Goal: Information Seeking & Learning: Learn about a topic

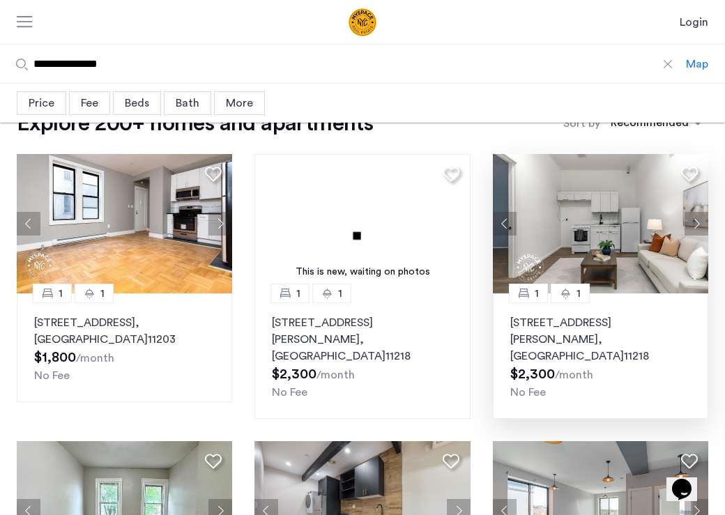
scroll to position [30, 0]
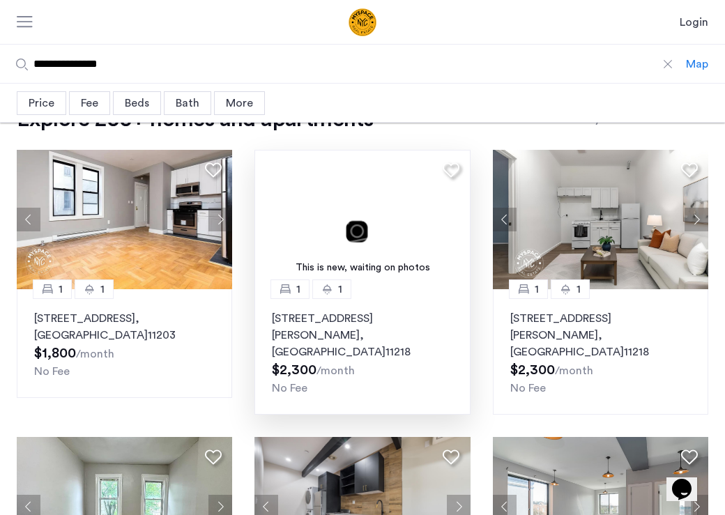
click at [287, 312] on p "824 McDonald Avenue, Unit 2B, Brooklyn , NY 11218" at bounding box center [362, 335] width 181 height 50
click at [351, 219] on img at bounding box center [362, 219] width 216 height 139
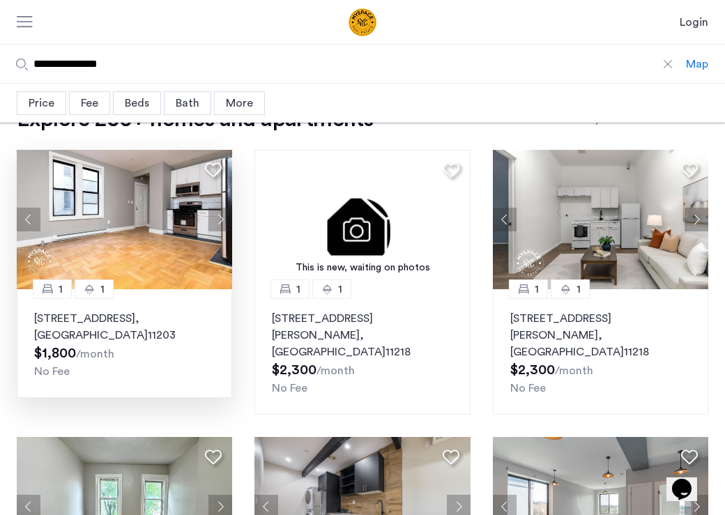
click at [200, 260] on img at bounding box center [125, 219] width 216 height 139
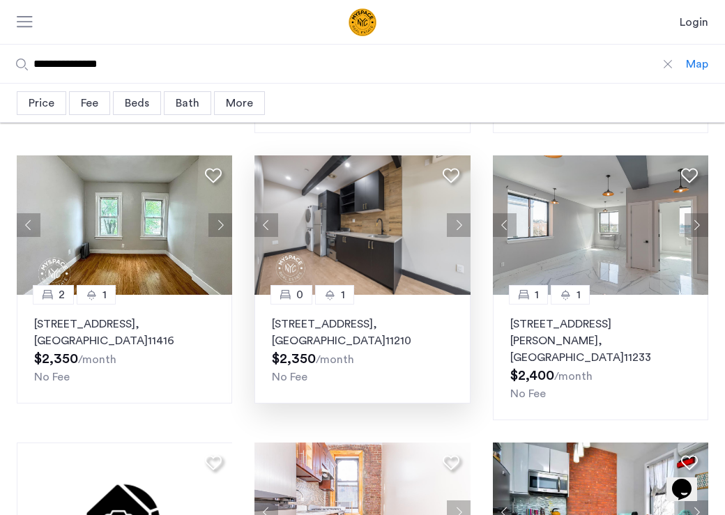
scroll to position [310, 0]
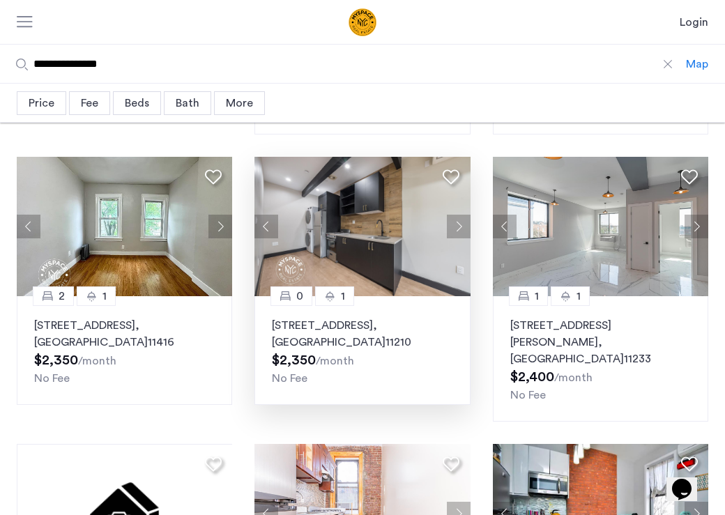
click at [332, 323] on span ", [GEOGRAPHIC_DATA]" at bounding box center [329, 334] width 114 height 28
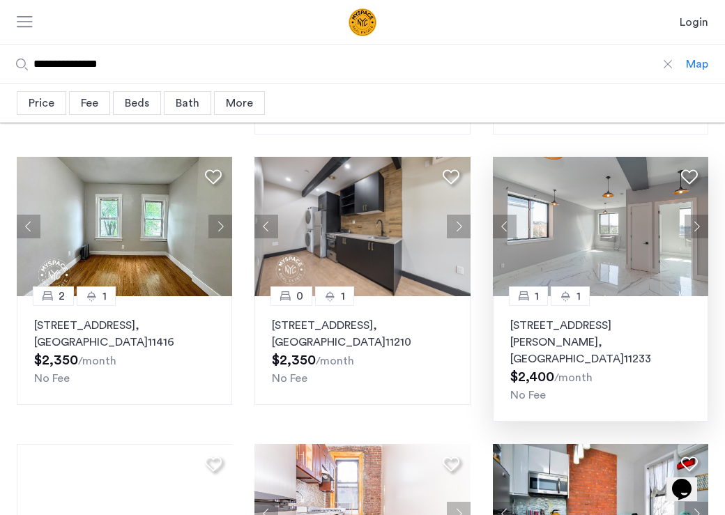
click at [517, 317] on p "14 Havens Pl, Unit 1A, Brooklyn , NY 11233" at bounding box center [600, 342] width 181 height 50
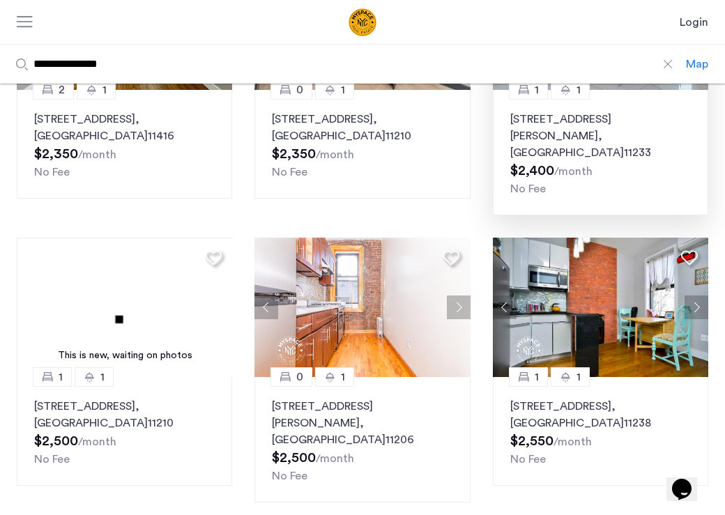
scroll to position [520, 0]
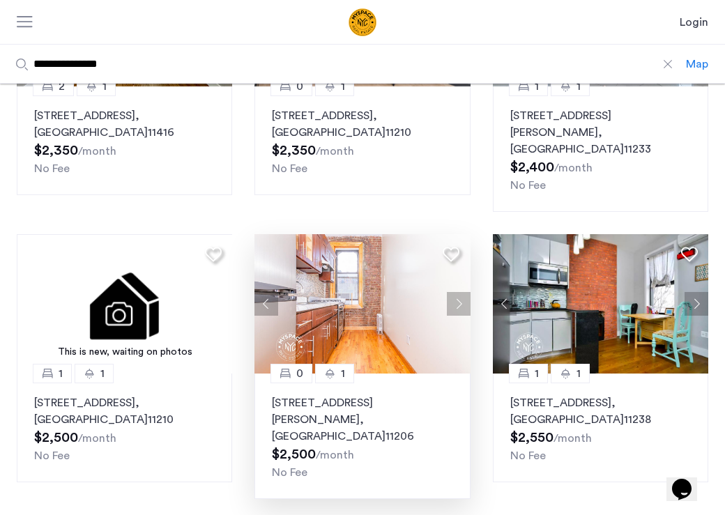
click at [347, 274] on img at bounding box center [362, 303] width 216 height 139
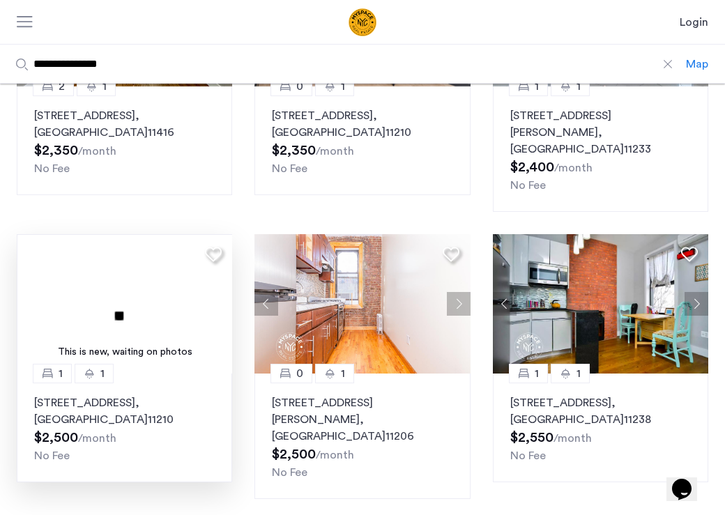
click at [121, 246] on img at bounding box center [125, 303] width 216 height 139
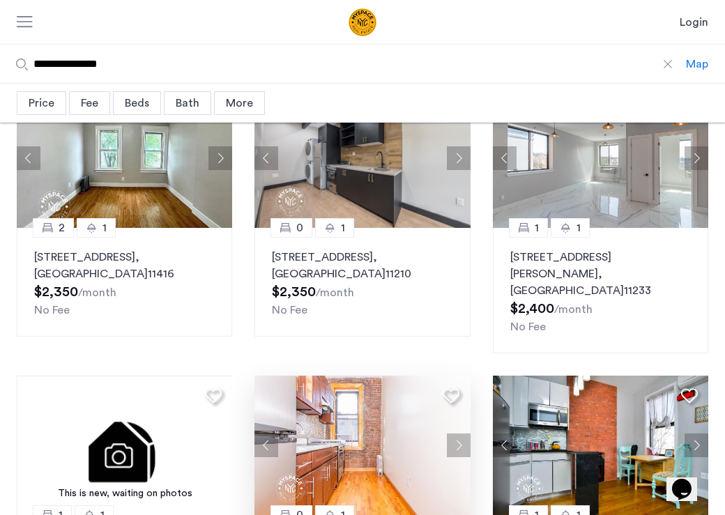
scroll to position [295, 0]
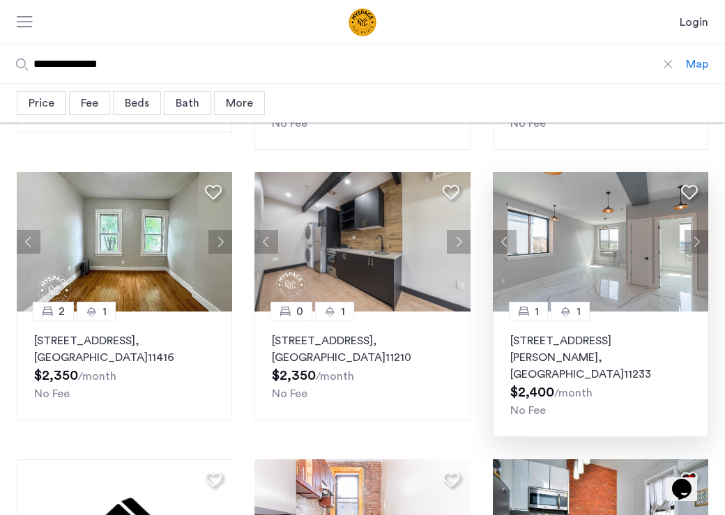
click at [545, 199] on img at bounding box center [601, 241] width 216 height 139
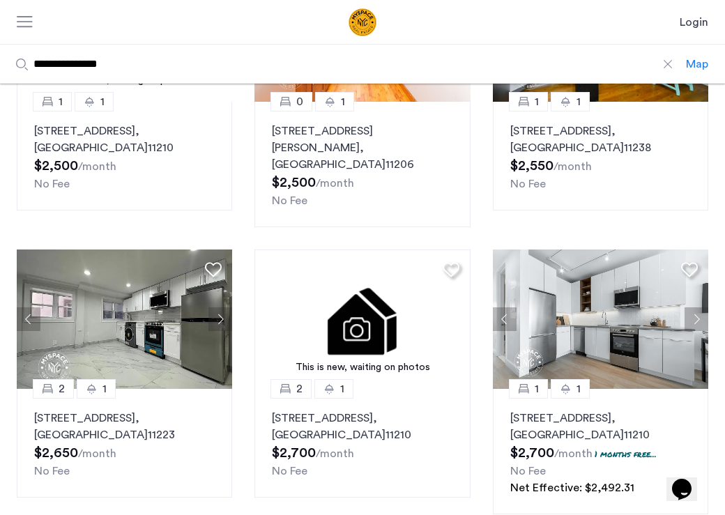
scroll to position [804, 0]
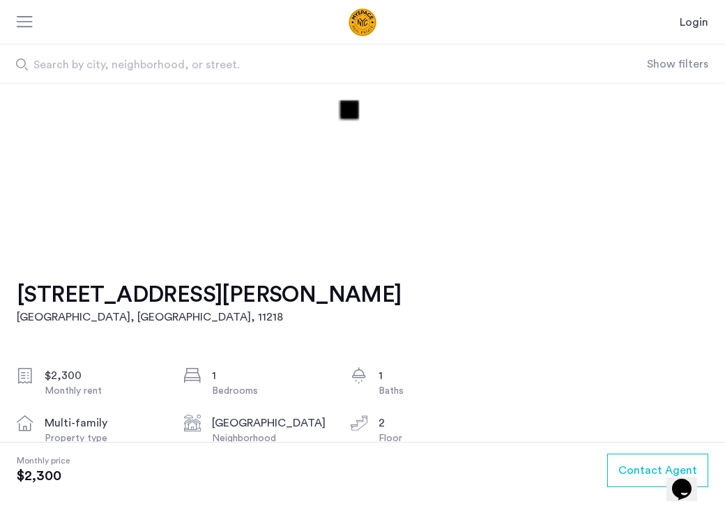
scroll to position [172, 0]
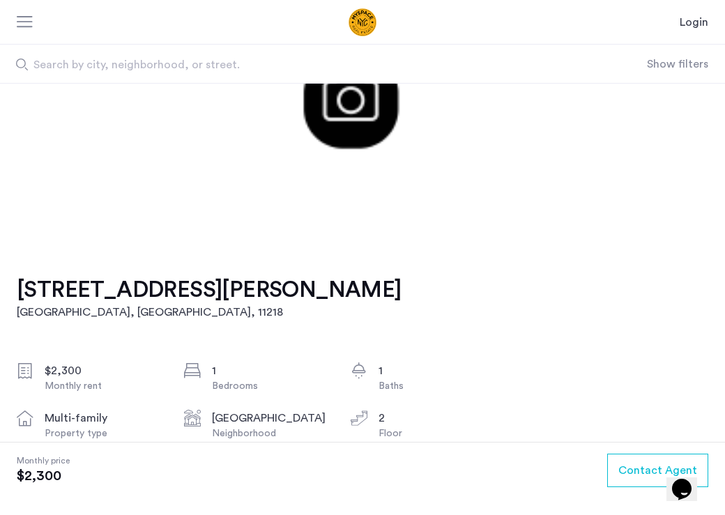
click at [211, 296] on h1 "824 McDonald Avenue, Unit 2B" at bounding box center [209, 290] width 385 height 28
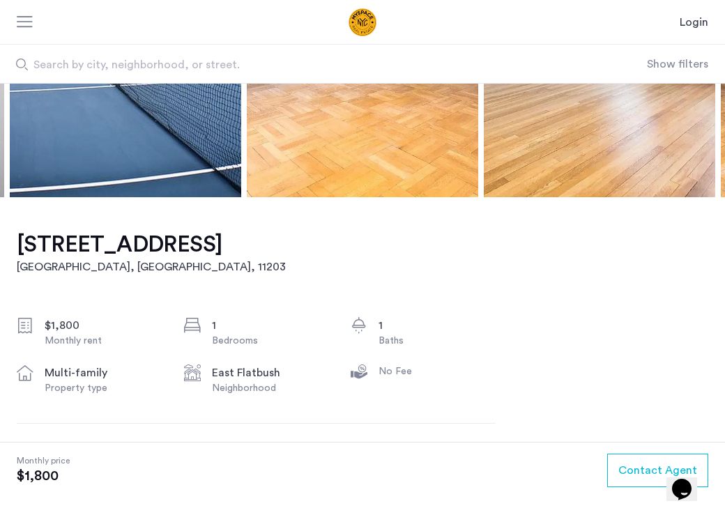
scroll to position [179, 0]
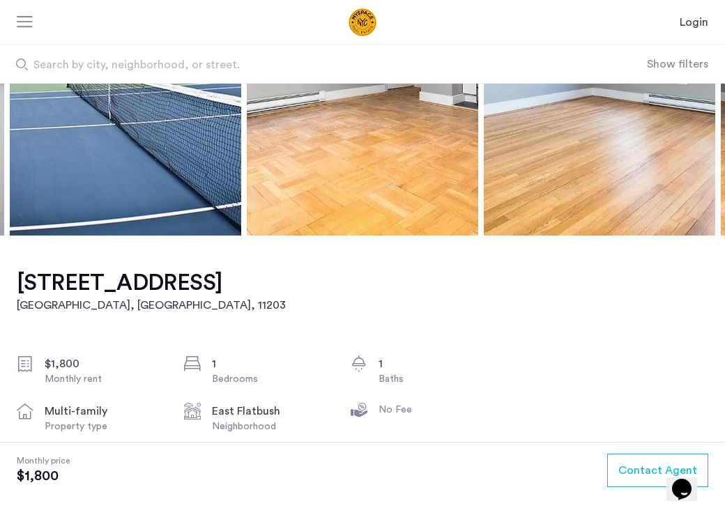
click at [65, 283] on h1 "92 East 53 street, Unit 4H" at bounding box center [151, 283] width 269 height 28
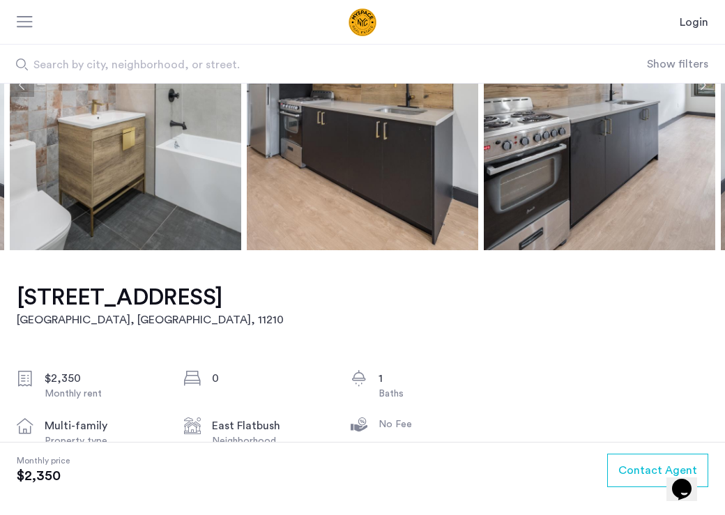
scroll to position [120, 0]
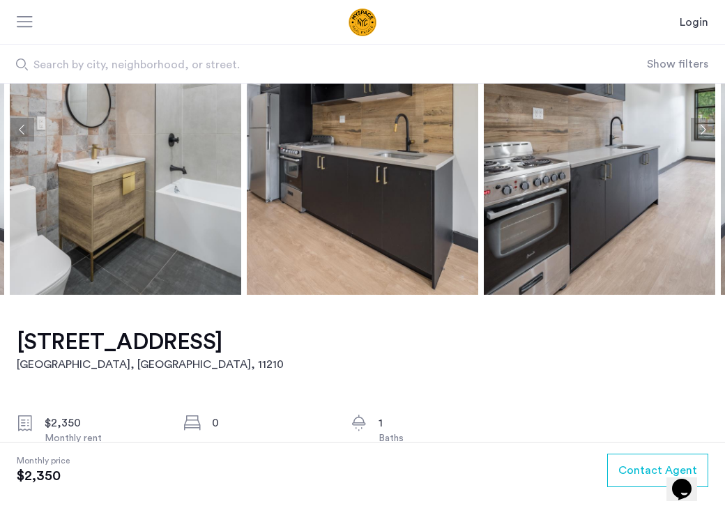
click at [160, 342] on h1 "1665 Brooklyn Avenue, Unit 1A" at bounding box center [150, 342] width 267 height 28
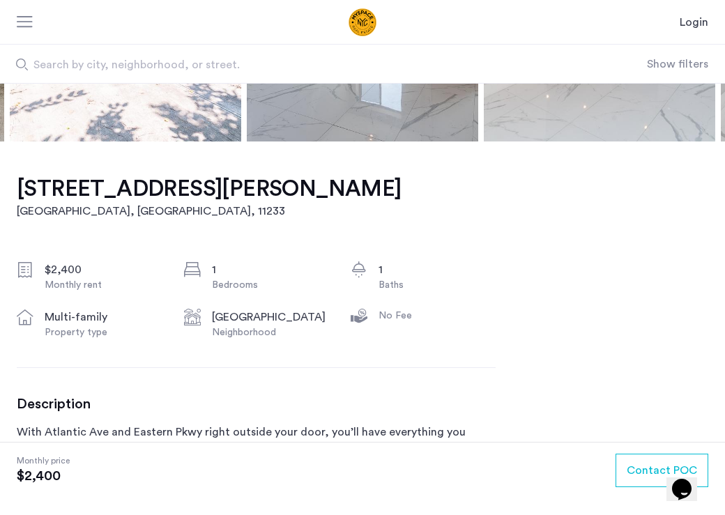
scroll to position [259, 0]
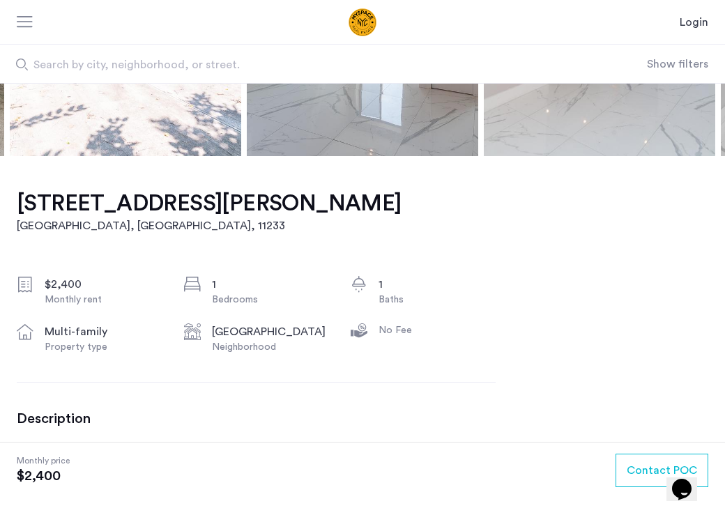
click at [93, 197] on h1 "[STREET_ADDRESS][PERSON_NAME]" at bounding box center [209, 204] width 385 height 28
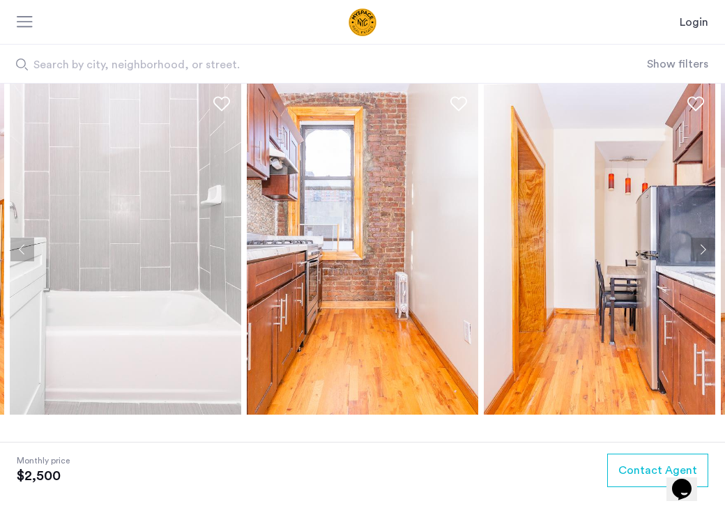
scroll to position [289, 0]
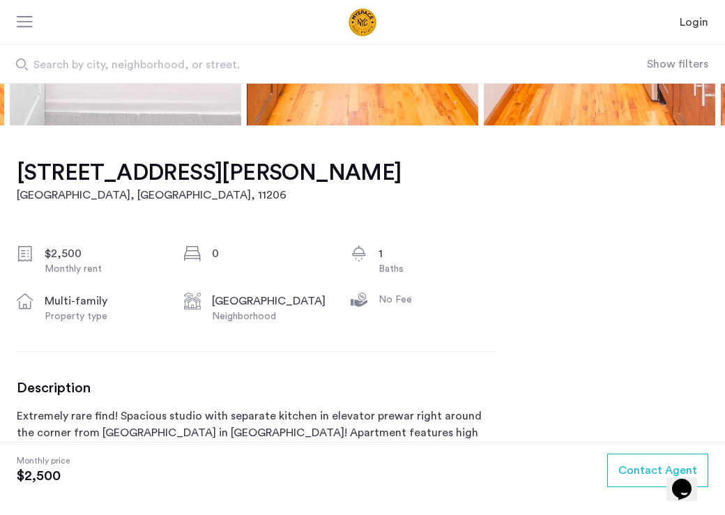
click at [82, 193] on h2 "[GEOGRAPHIC_DATA], [GEOGRAPHIC_DATA] , 11206" at bounding box center [209, 195] width 385 height 17
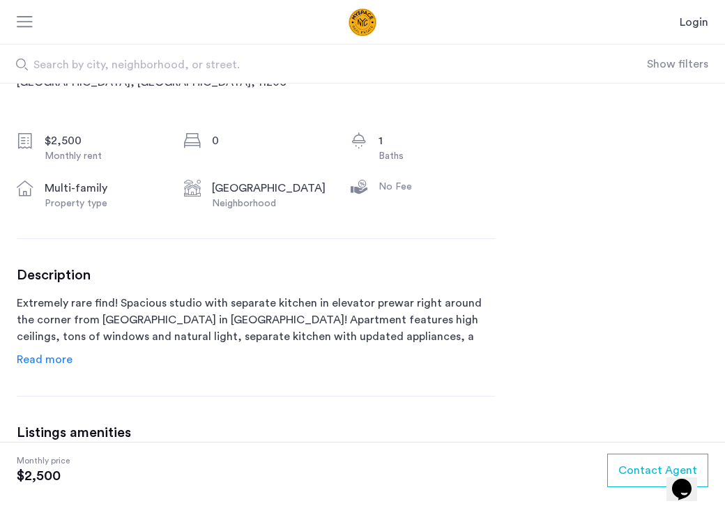
scroll to position [404, 0]
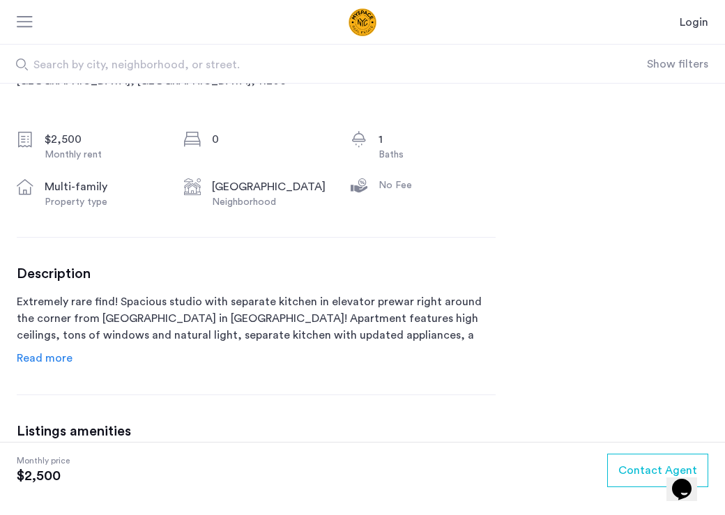
click at [49, 354] on span "Read more" at bounding box center [45, 358] width 56 height 11
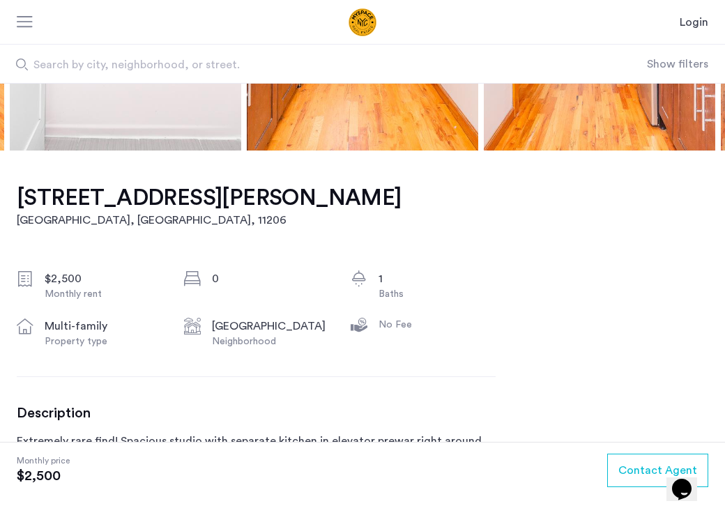
scroll to position [0, 0]
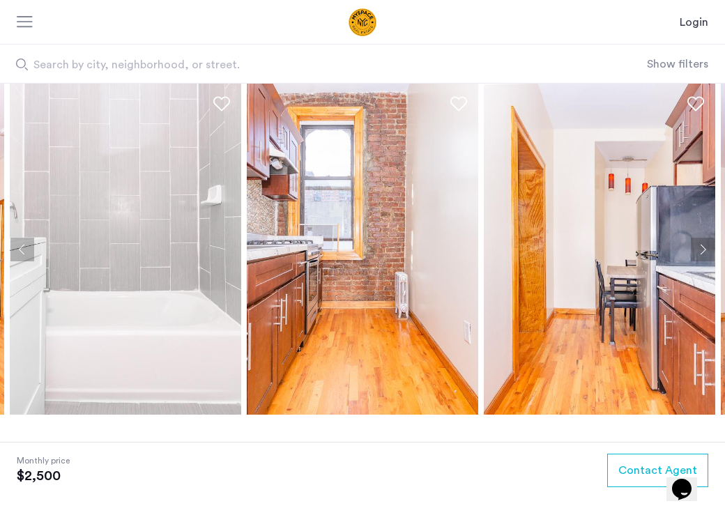
click at [112, 308] on img at bounding box center [125, 249] width 231 height 331
click at [705, 246] on button "Next apartment" at bounding box center [703, 250] width 24 height 24
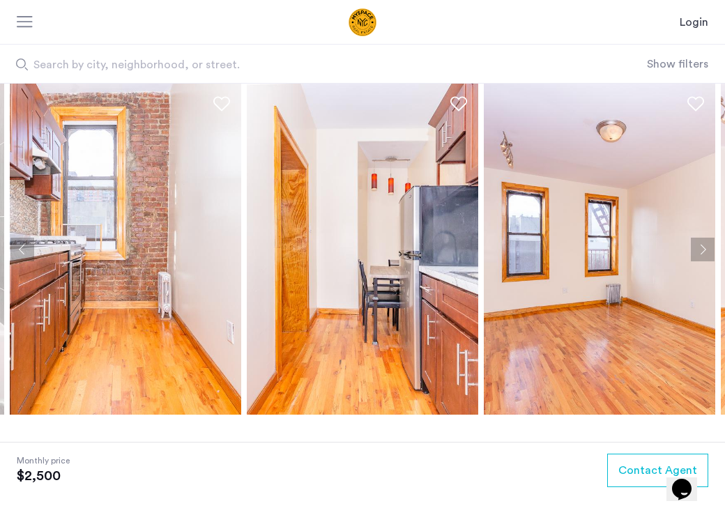
click at [705, 246] on button "Next apartment" at bounding box center [703, 250] width 24 height 24
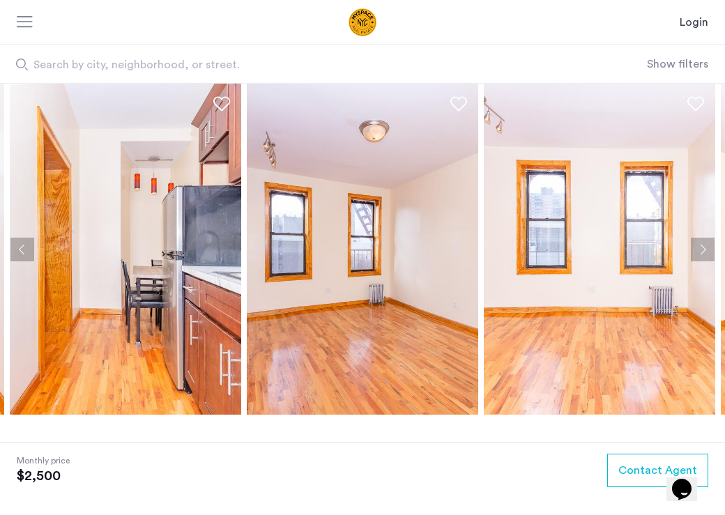
click at [705, 246] on button "Next apartment" at bounding box center [703, 250] width 24 height 24
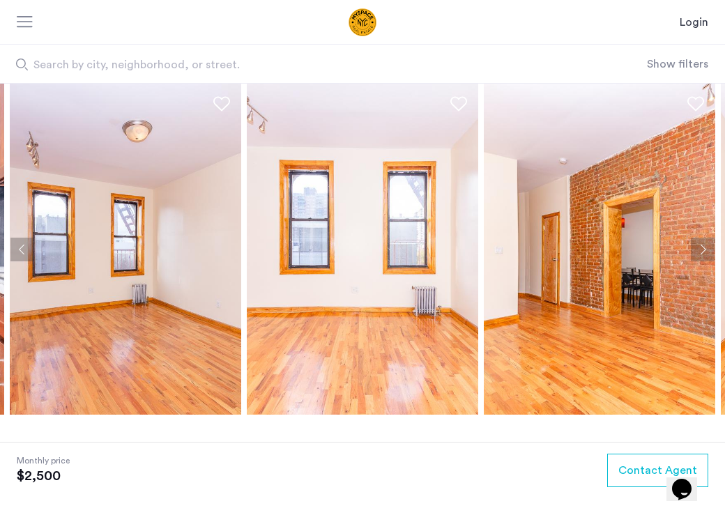
click at [705, 246] on button "Next apartment" at bounding box center [703, 250] width 24 height 24
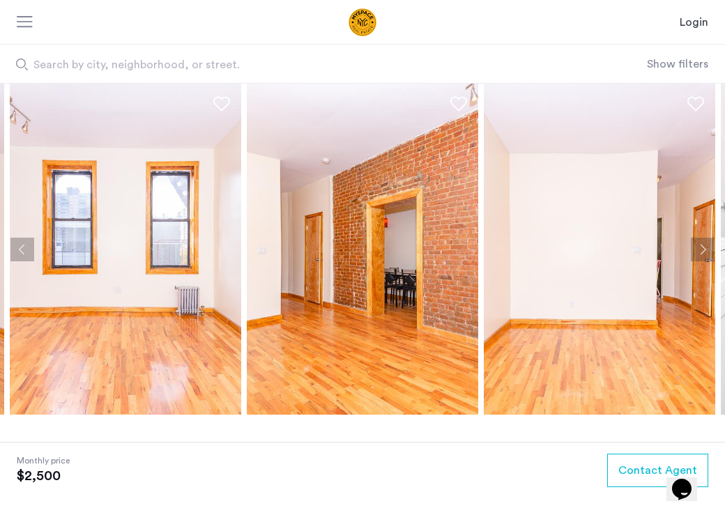
click at [705, 246] on button "Next apartment" at bounding box center [703, 250] width 24 height 24
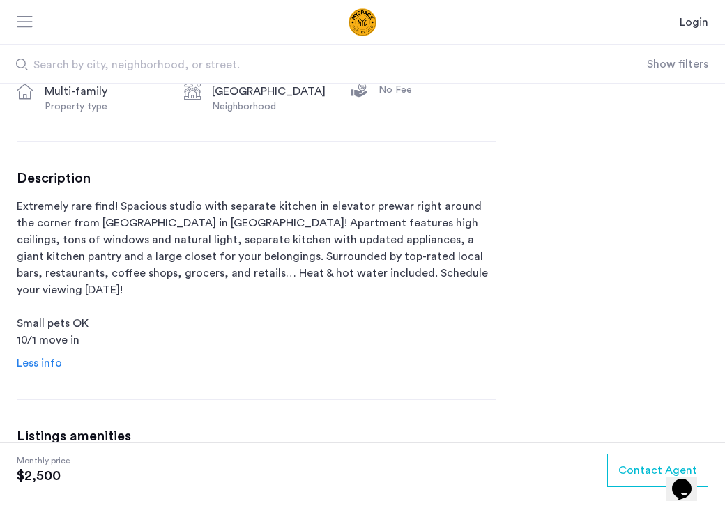
scroll to position [487, 0]
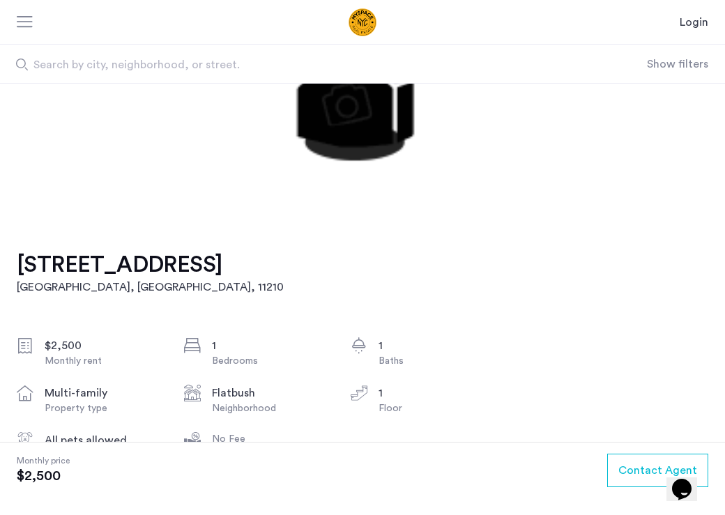
scroll to position [208, 0]
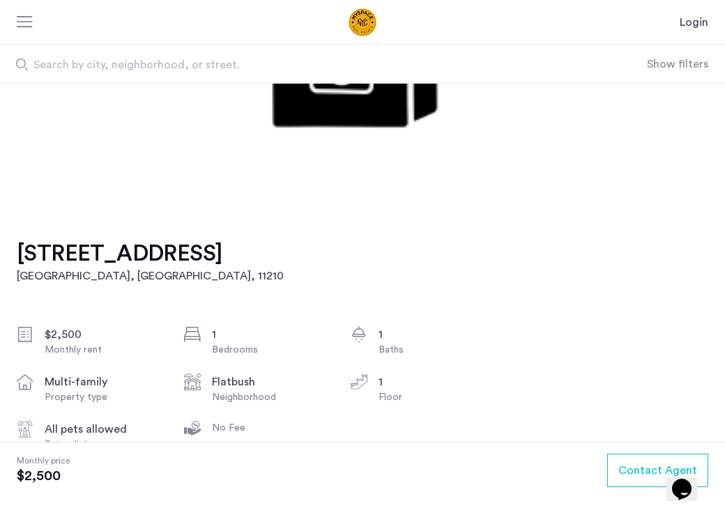
click at [53, 280] on h2 "Brooklyn, NY , 11210" at bounding box center [150, 276] width 267 height 17
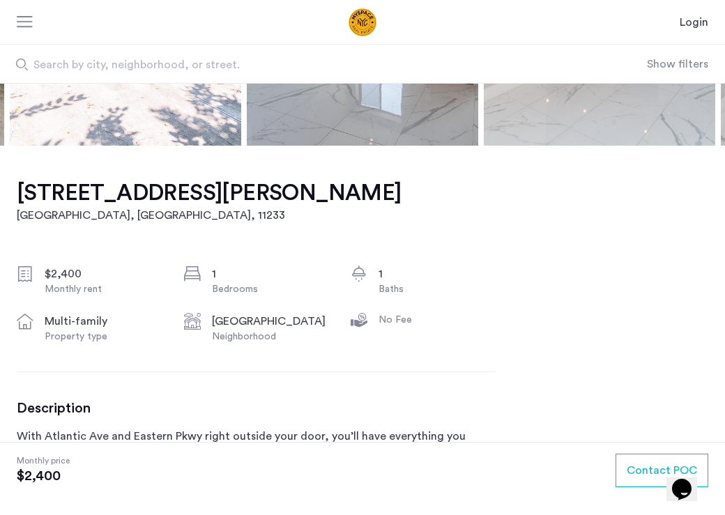
scroll to position [334, 0]
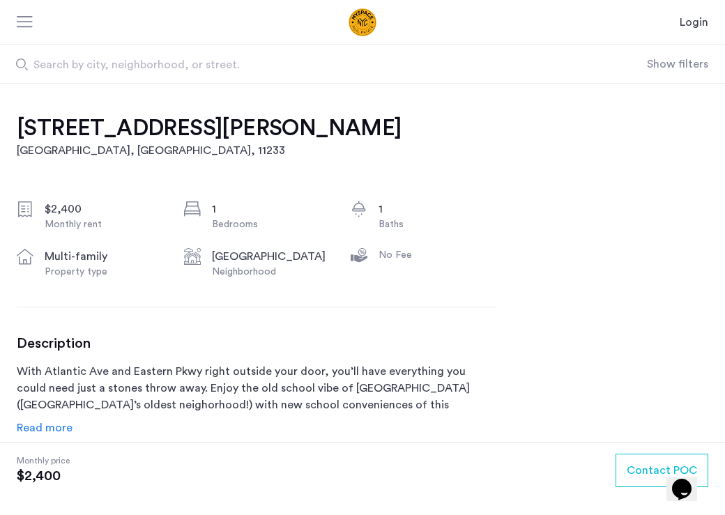
click at [89, 124] on h1 "14 Havens Pl, Unit 1A" at bounding box center [209, 128] width 385 height 28
